Goal: Communication & Community: Answer question/provide support

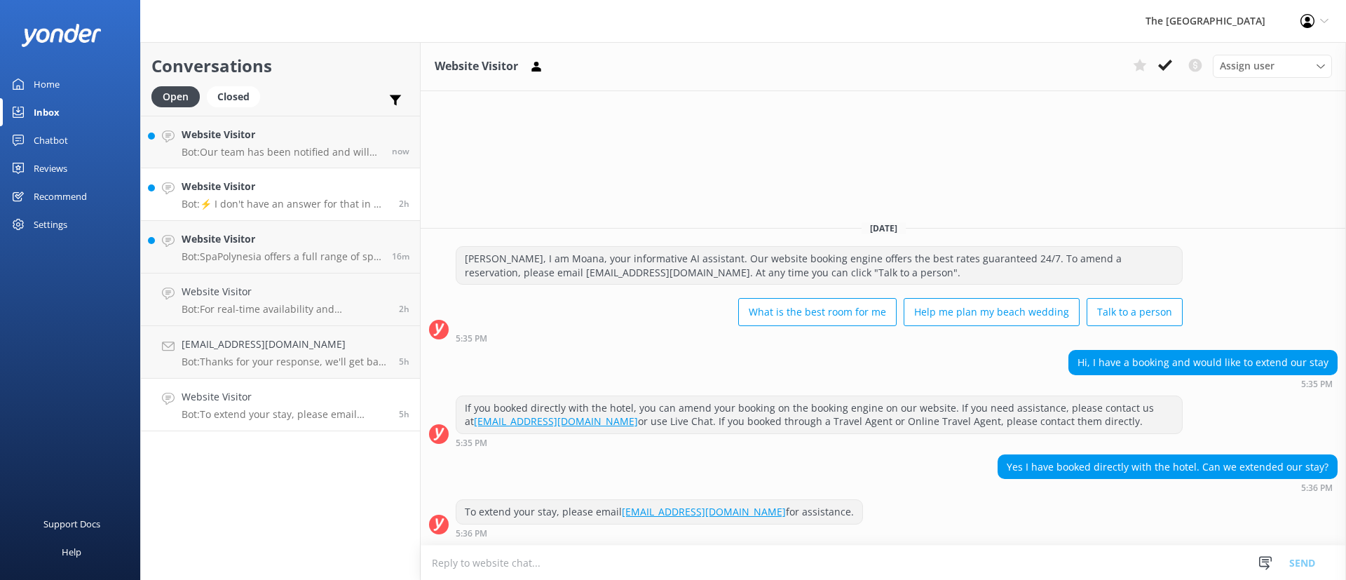
click at [301, 151] on p "Bot: Our team has been notified and will be with you as soon as possible. Alter…" at bounding box center [282, 152] width 200 height 13
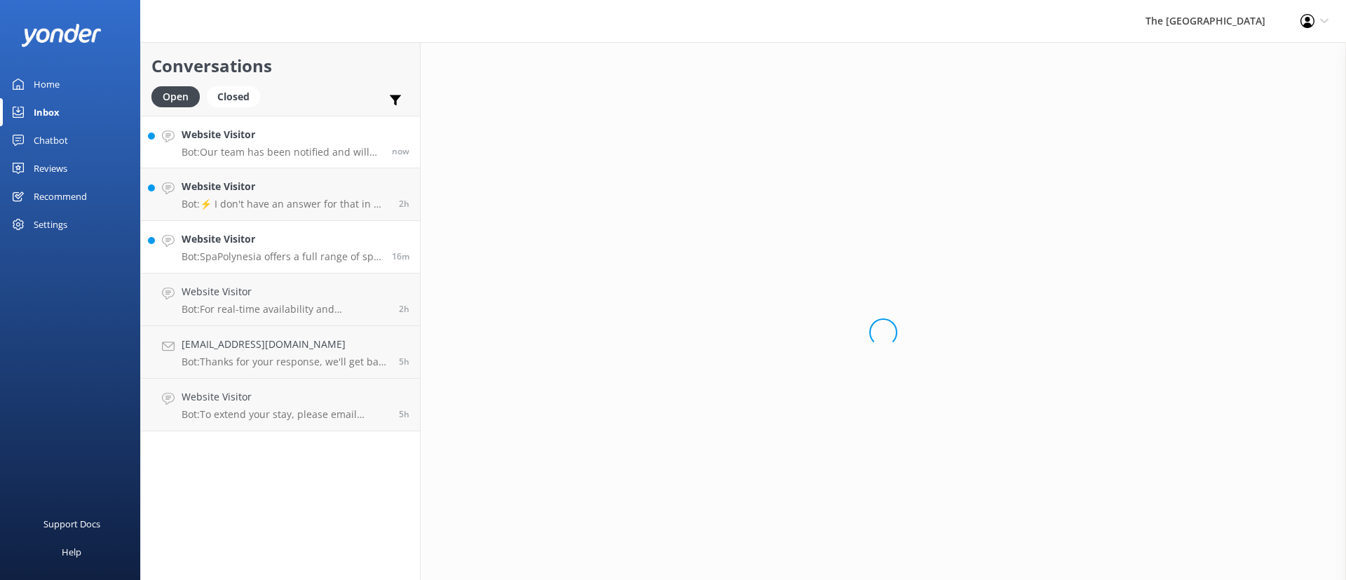
drag, startPoint x: 287, startPoint y: 224, endPoint x: 292, endPoint y: 241, distance: 17.3
click at [287, 224] on link "Website Visitor Bot: SpaPolynesia offers a full range of spa treatments at The …" at bounding box center [280, 247] width 279 height 53
click at [290, 269] on link "Website Visitor Bot: SpaPolynesia offers a full range of spa treatments at The …" at bounding box center [280, 247] width 279 height 53
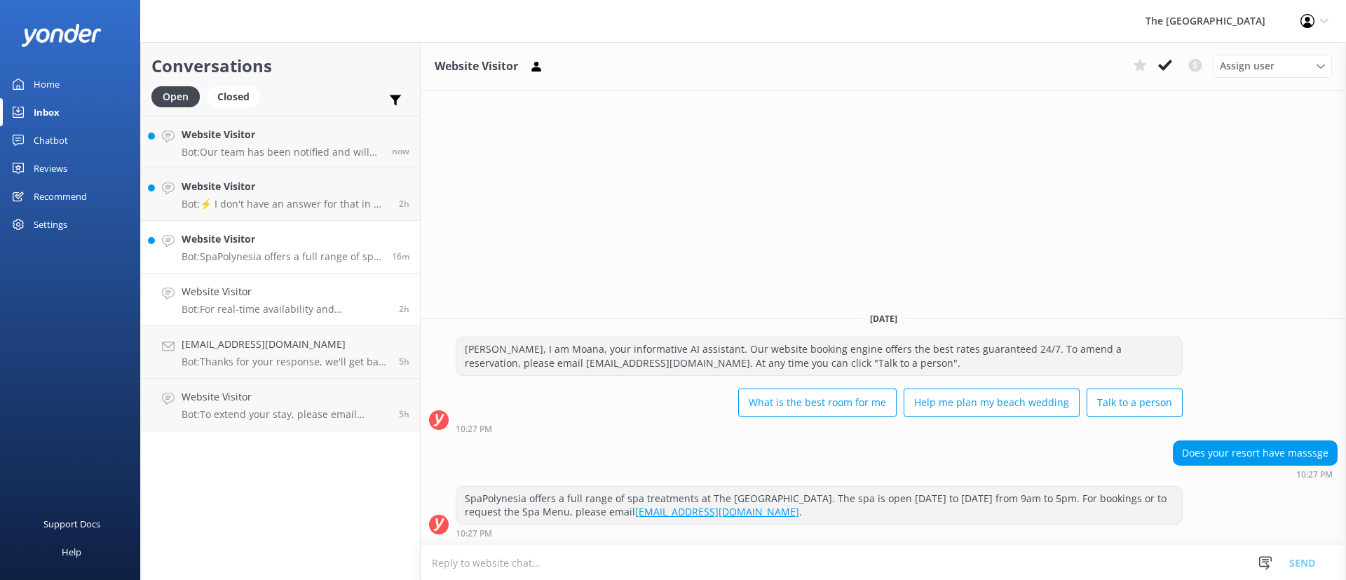
click at [290, 313] on p "Bot: For real-time availability and accommodation bookings, please visit [URL][…" at bounding box center [285, 309] width 207 height 13
